Goal: Task Accomplishment & Management: Manage account settings

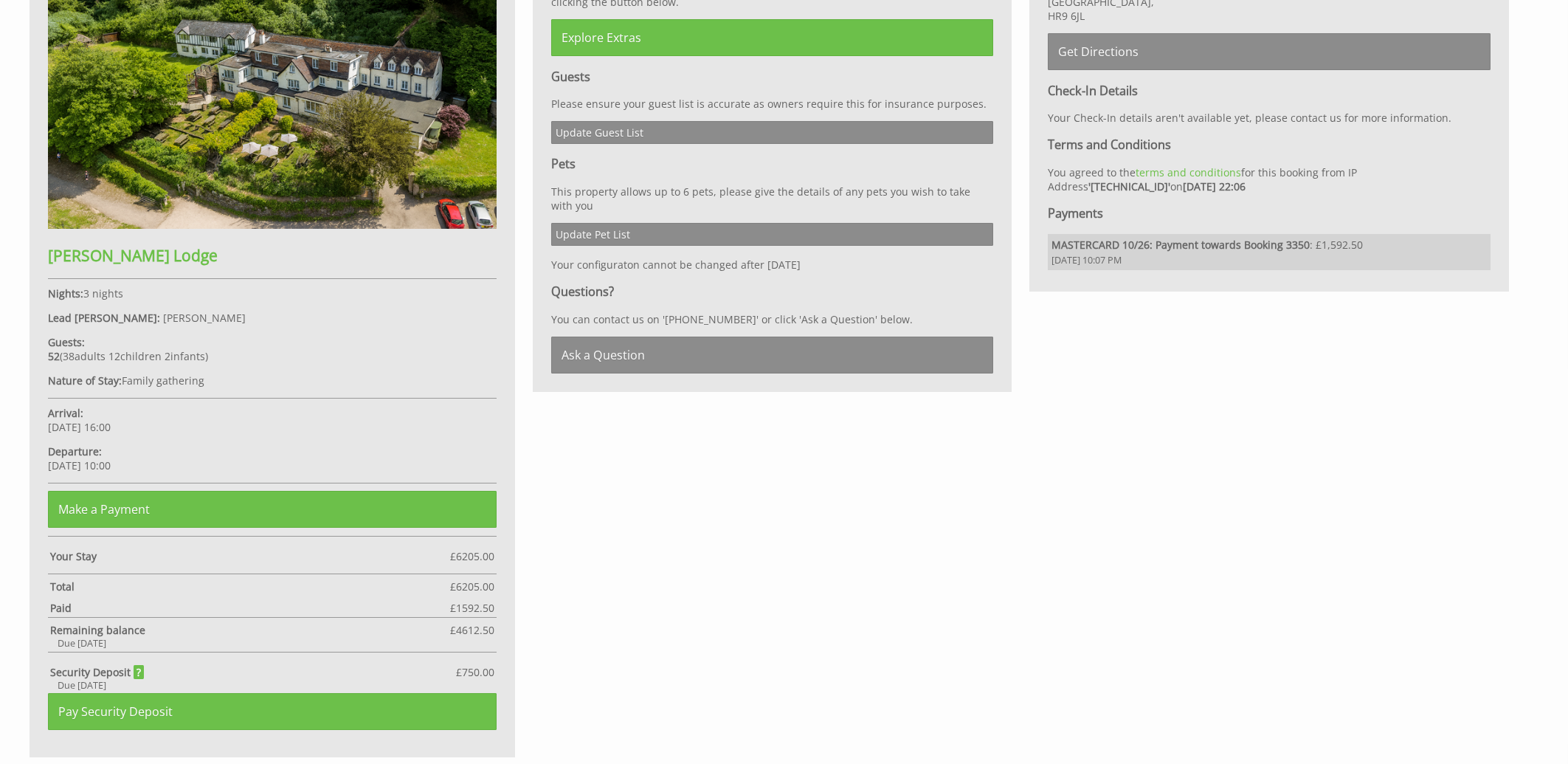
scroll to position [950, 0]
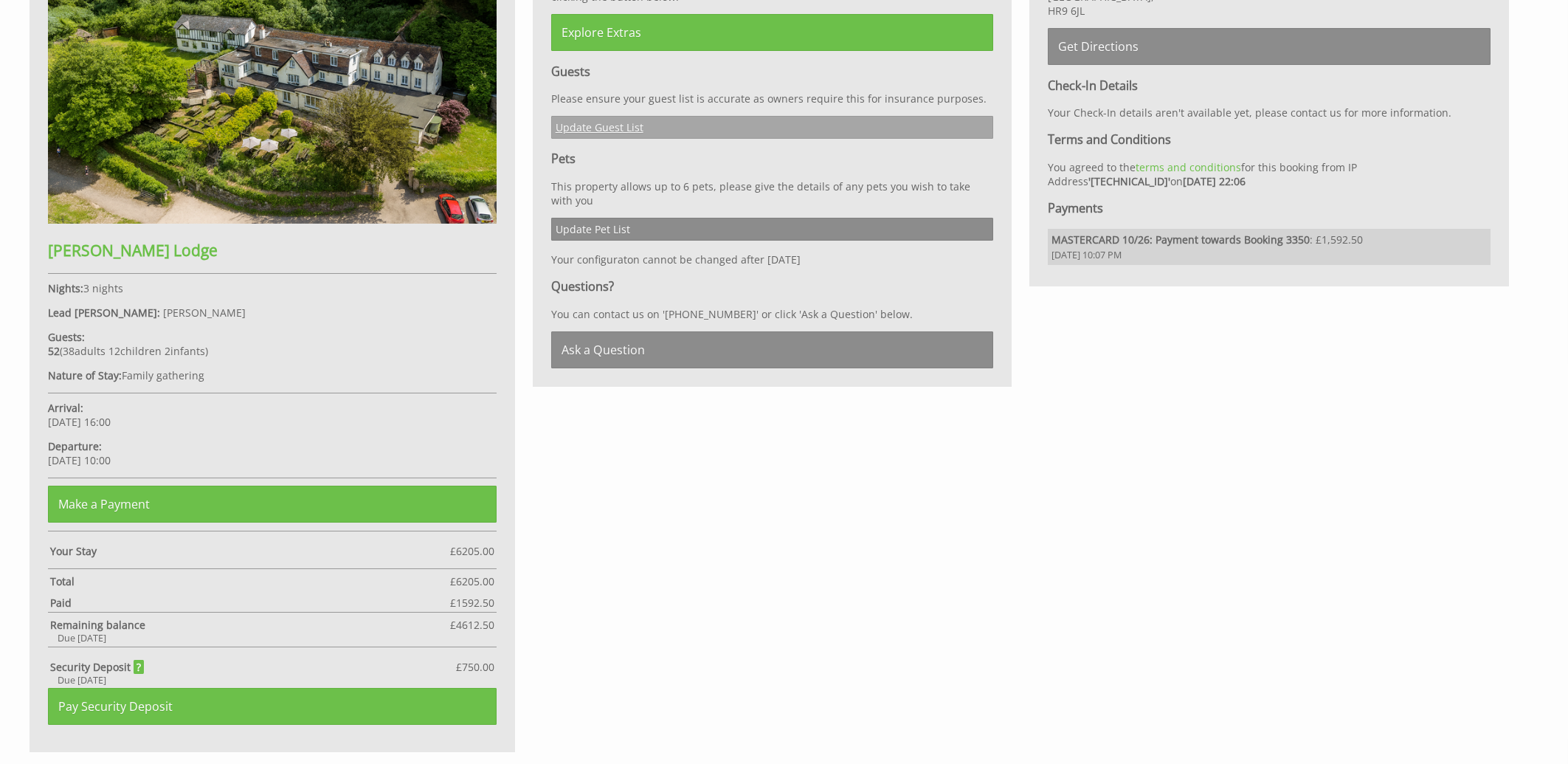
click at [620, 125] on link "Update Guest List" at bounding box center [773, 127] width 443 height 23
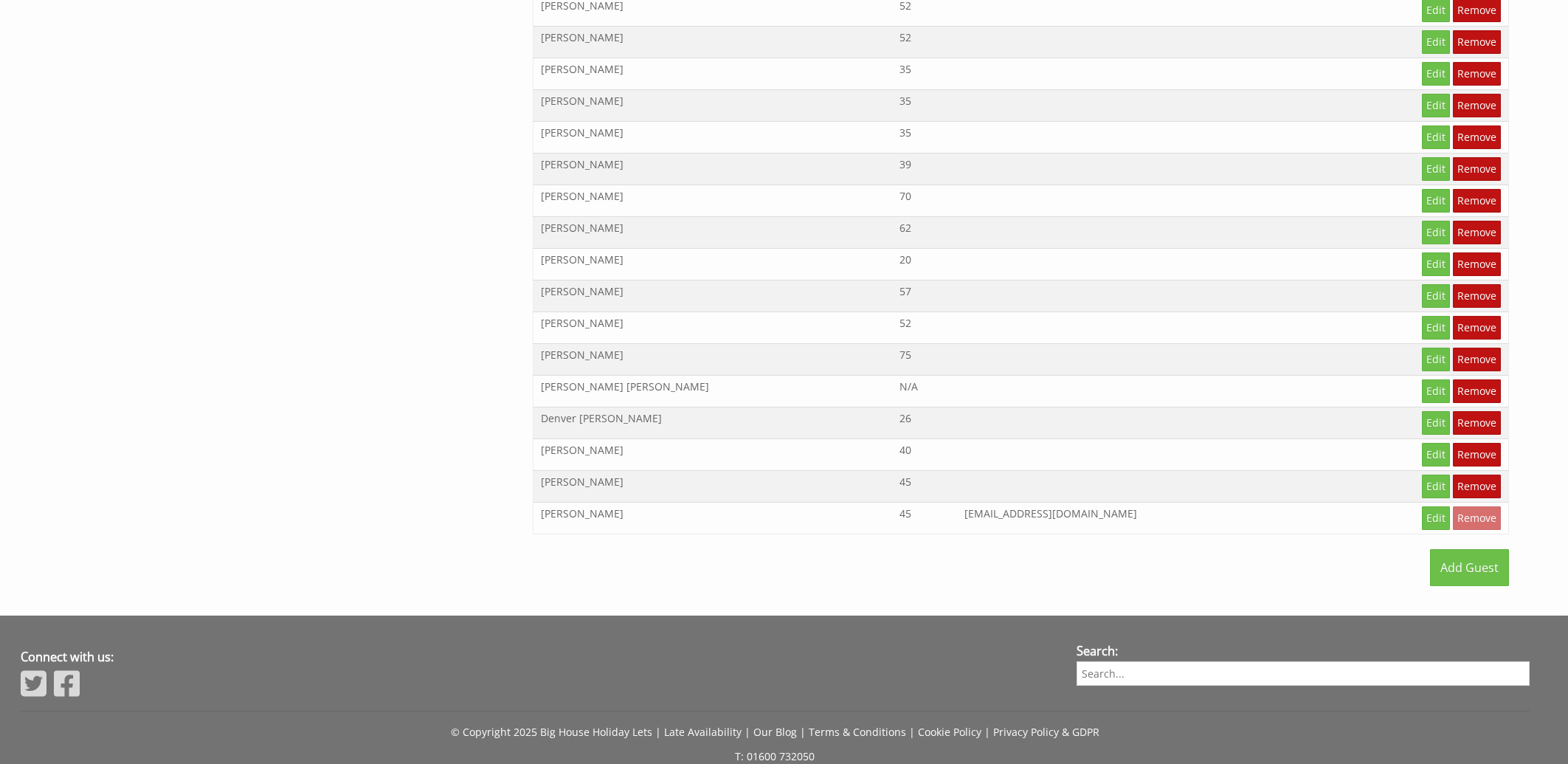
scroll to position [2340, 0]
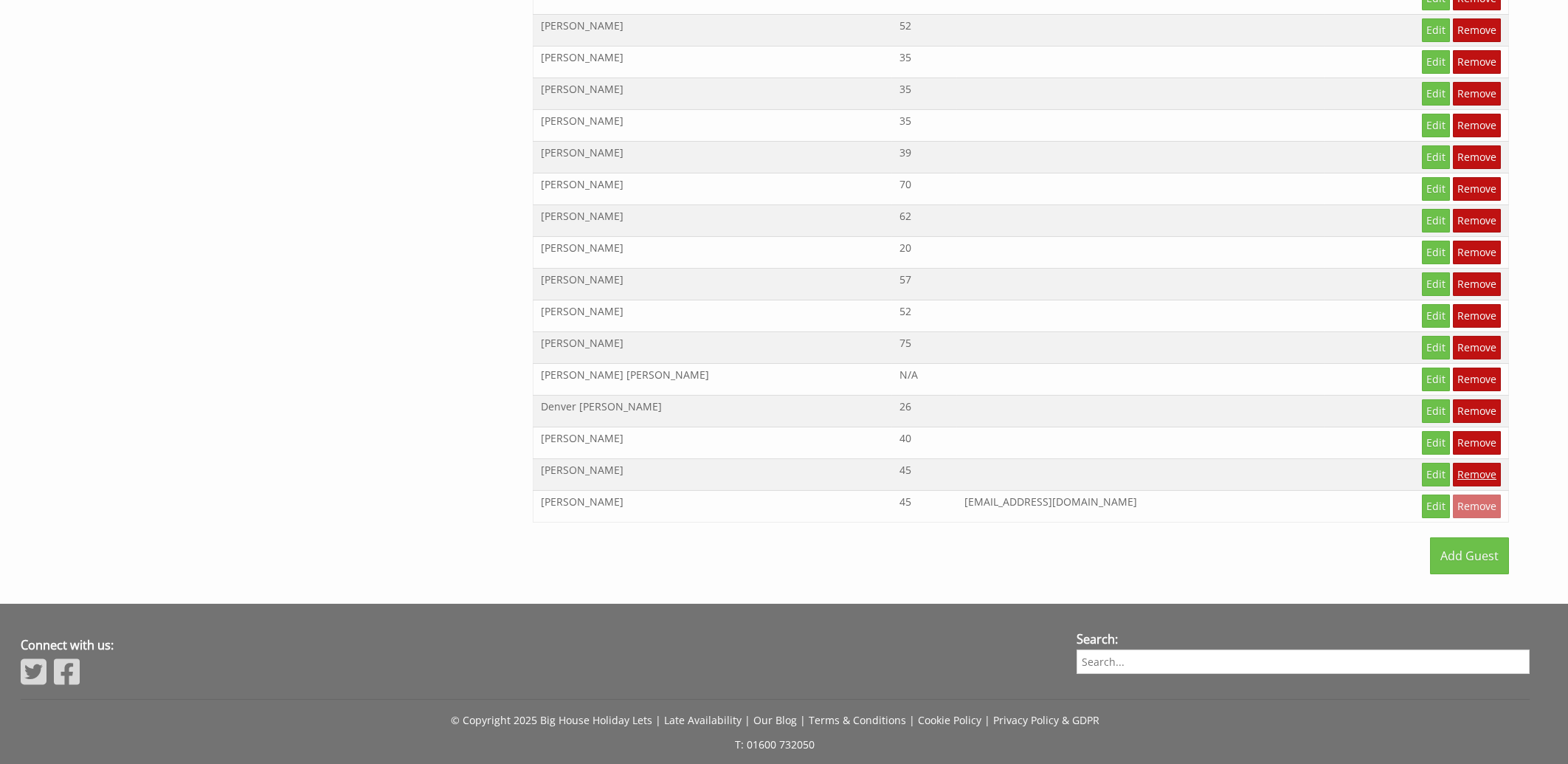
click at [1486, 486] on link "Remove" at bounding box center [1477, 474] width 48 height 24
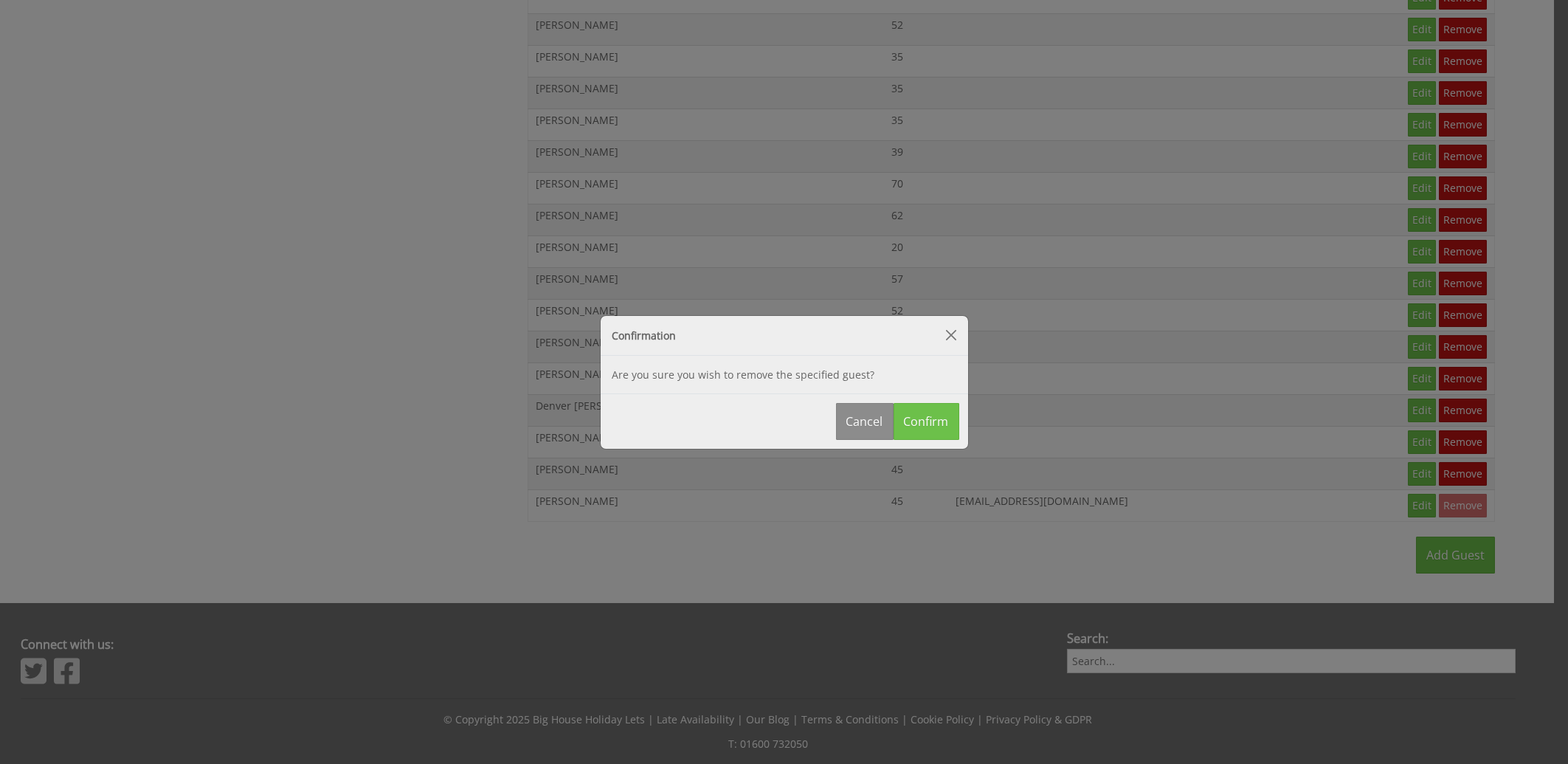
scroll to position [2341, 0]
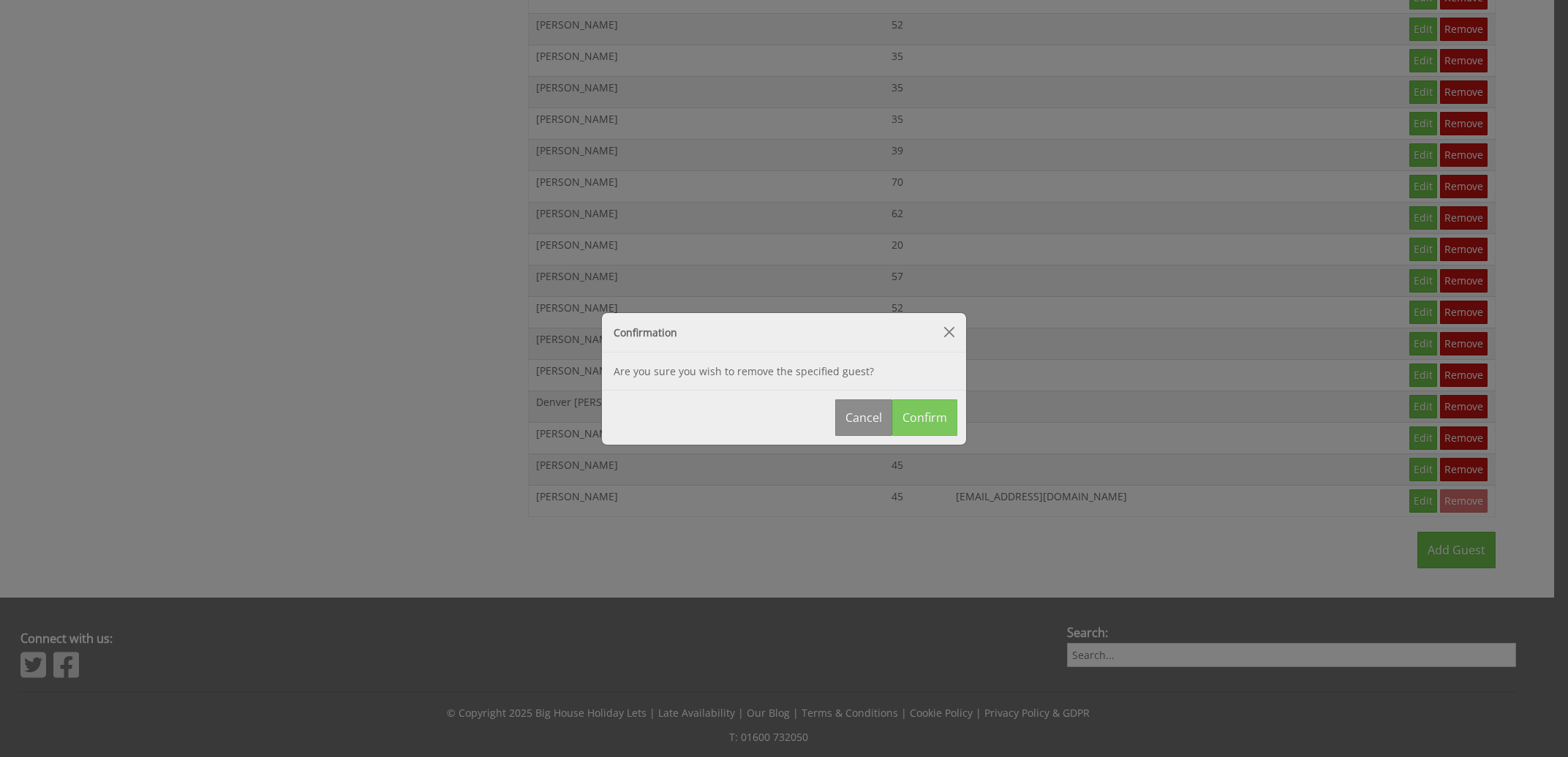
click at [938, 420] on button "Confirm" at bounding box center [925, 418] width 65 height 36
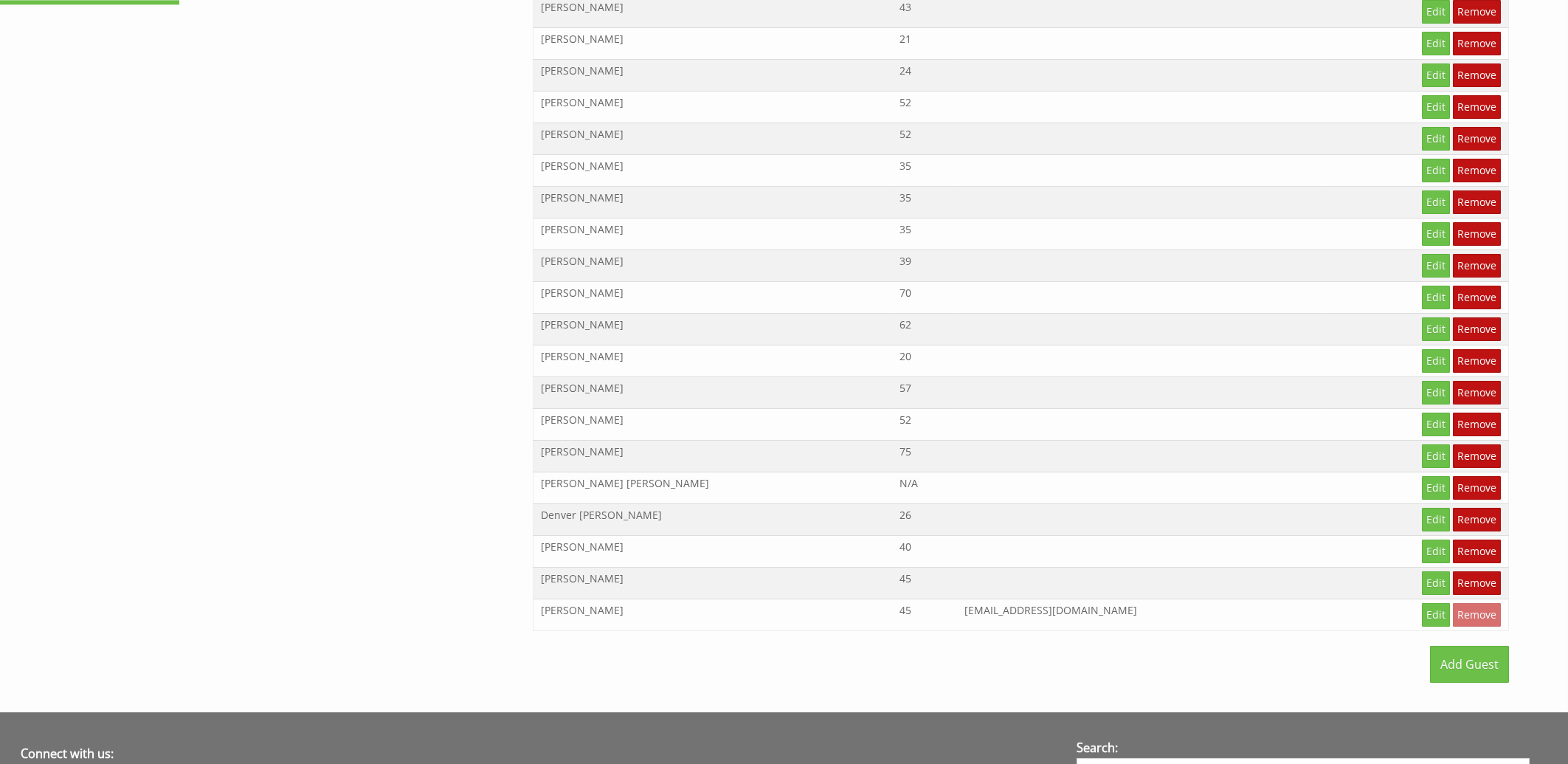
scroll to position [2103, 0]
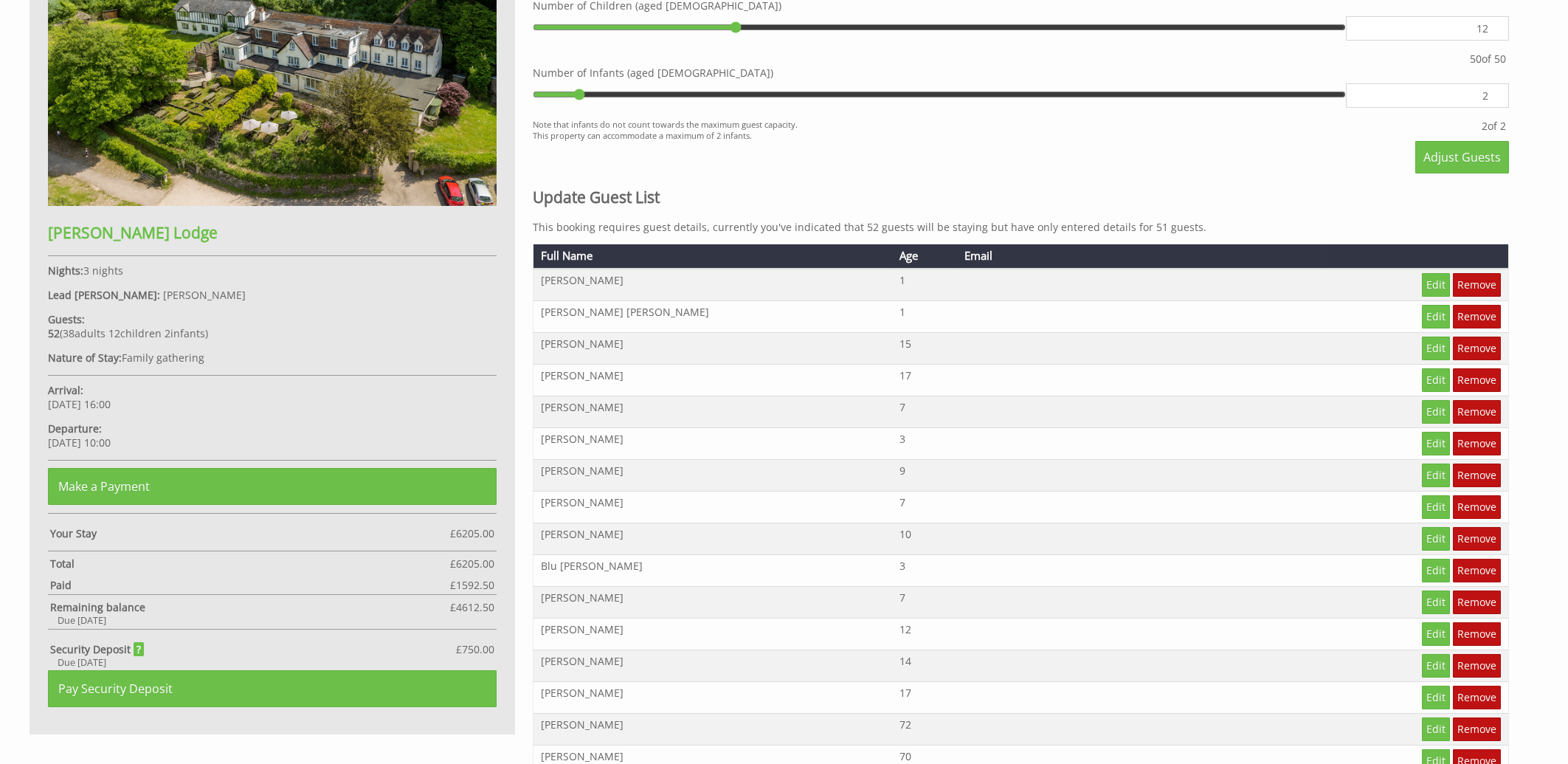
scroll to position [396, 0]
